Goal: Task Accomplishment & Management: Manage account settings

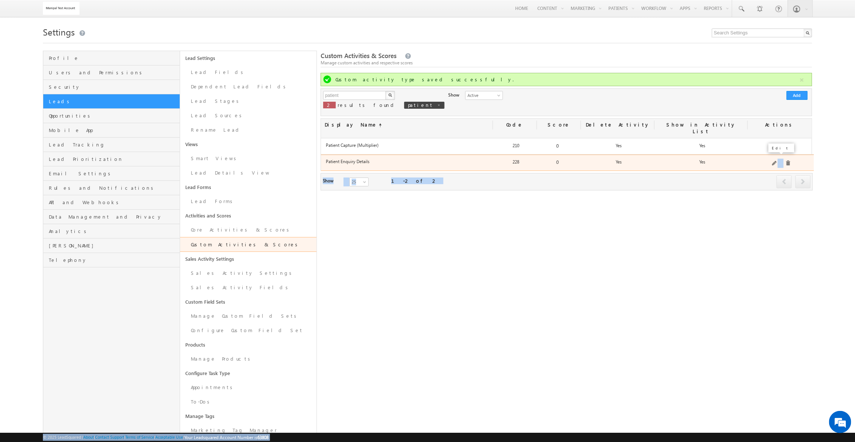
click at [775, 161] on span at bounding box center [775, 164] width 6 height 6
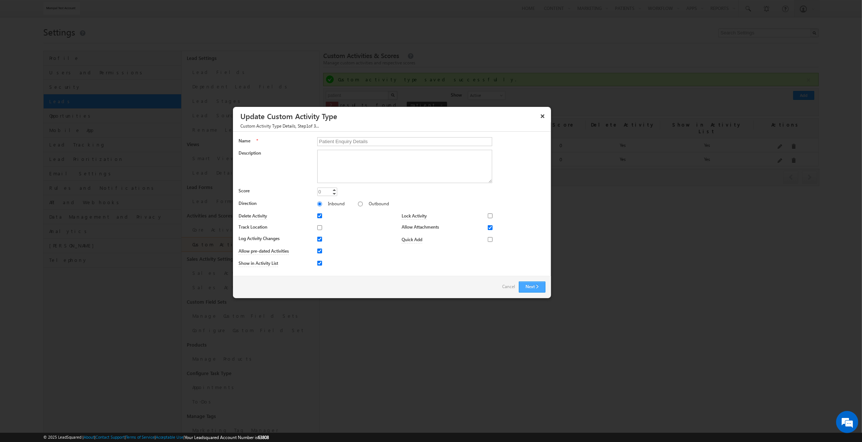
click at [539, 285] on button "Next" at bounding box center [532, 286] width 27 height 11
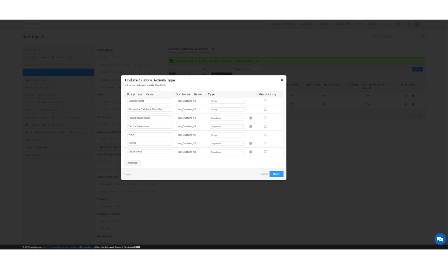
scroll to position [823, 0]
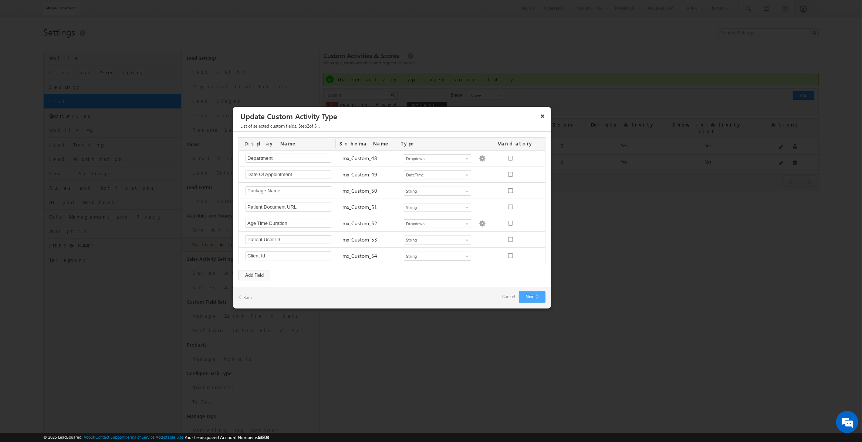
click at [532, 299] on button "Next" at bounding box center [532, 296] width 27 height 11
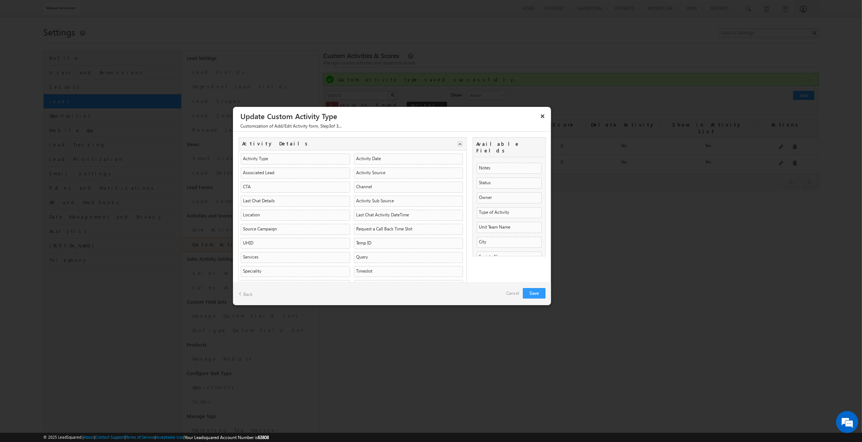
click at [243, 295] on link "Back" at bounding box center [245, 293] width 14 height 11
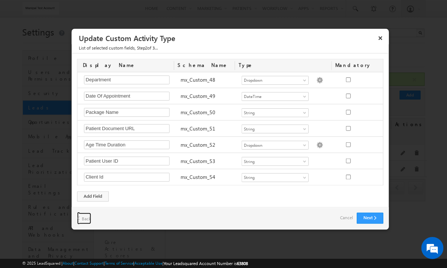
scroll to position [806, 0]
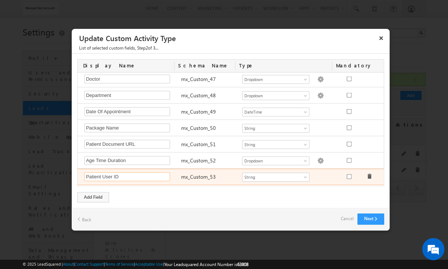
click at [123, 172] on input "Patient User ID" at bounding box center [127, 176] width 86 height 9
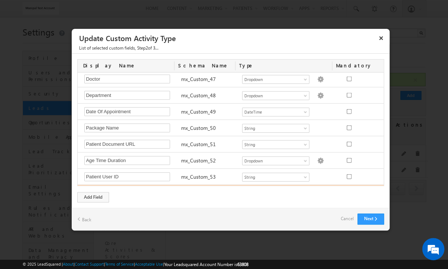
click at [145, 189] on input "Client Id" at bounding box center [127, 193] width 86 height 9
click at [133, 189] on input "Client Id" at bounding box center [127, 193] width 86 height 9
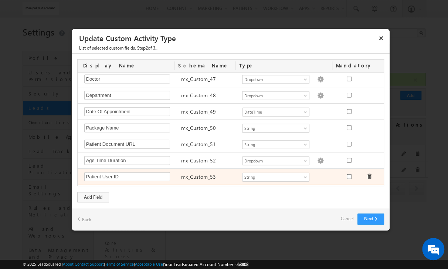
click at [192, 173] on label "mx_Custom_53" at bounding box center [198, 176] width 35 height 7
copy label "mx_Custom_53"
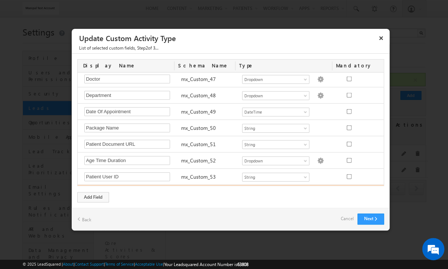
click at [99, 189] on input "Client Id" at bounding box center [127, 193] width 86 height 9
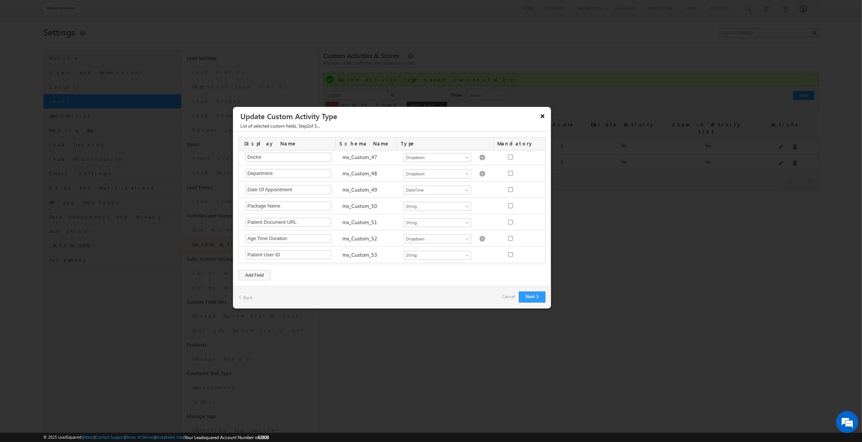
click at [544, 116] on button "×" at bounding box center [542, 115] width 12 height 13
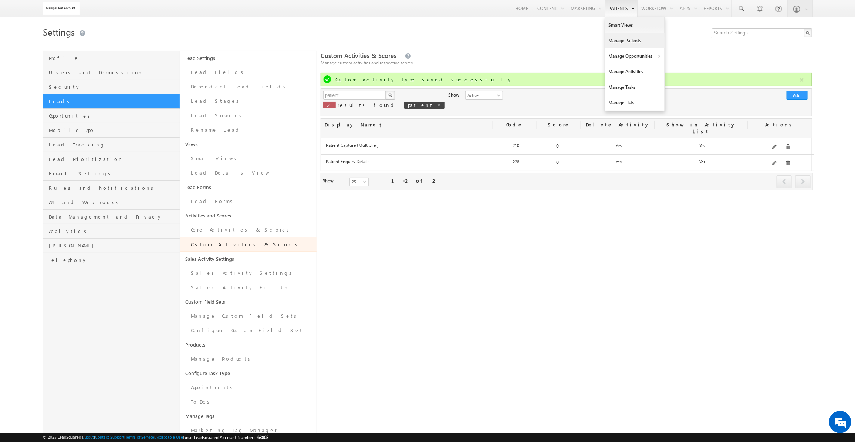
click at [610, 37] on link "Manage Patients" at bounding box center [634, 41] width 59 height 16
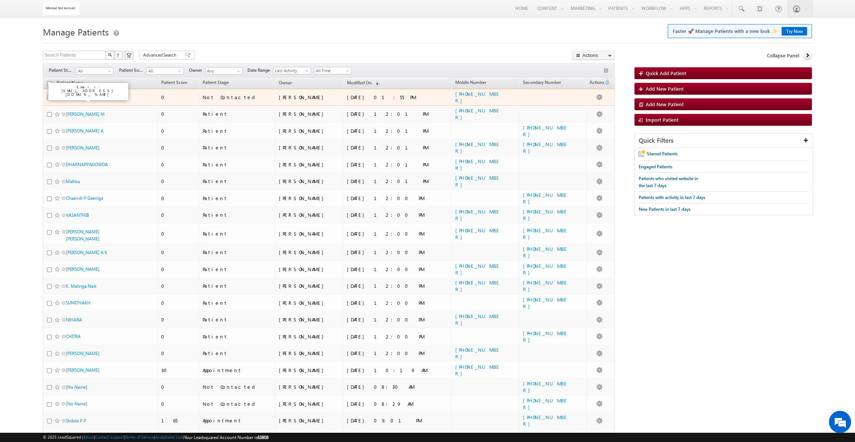
click at [75, 99] on link "Test Lead" at bounding box center [74, 97] width 17 height 6
